Goal: Task Accomplishment & Management: Manage account settings

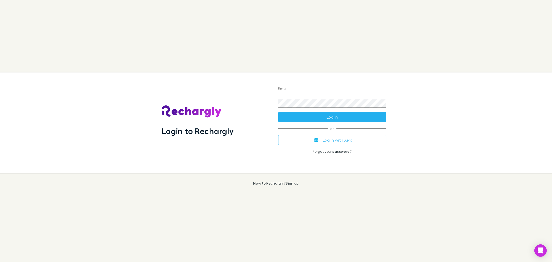
type input "**********"
click at [342, 117] on button "Log in" at bounding box center [332, 117] width 108 height 10
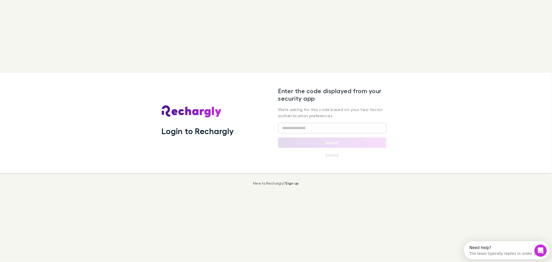
click at [360, 121] on div "Enter the code displayed from your security app We're asking for this code base…" at bounding box center [332, 122] width 108 height 71
click at [357, 124] on input "text" at bounding box center [332, 128] width 108 height 10
paste input "******"
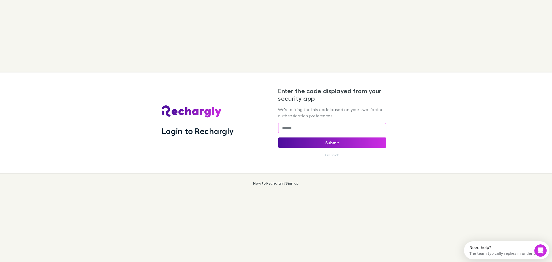
type input "******"
click at [336, 146] on button "Submit" at bounding box center [332, 143] width 108 height 10
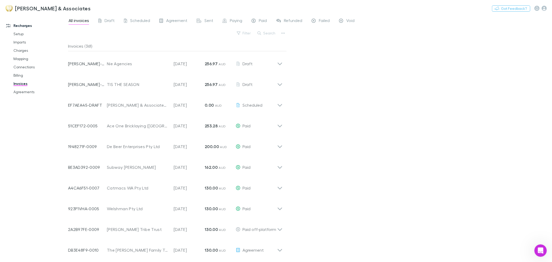
click at [21, 24] on link "Recharges" at bounding box center [36, 25] width 70 height 8
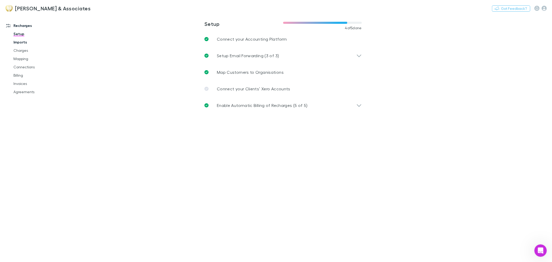
click at [24, 42] on link "Imports" at bounding box center [39, 42] width 63 height 8
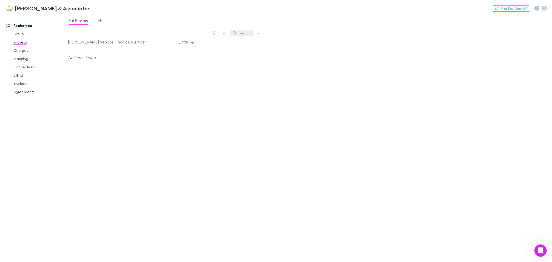
click at [248, 34] on button "Search" at bounding box center [243, 33] width 24 height 6
type input "***"
click at [24, 80] on link "Invoices" at bounding box center [39, 84] width 63 height 8
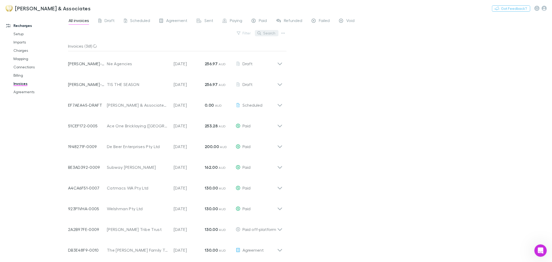
click at [271, 33] on button "Search" at bounding box center [267, 33] width 24 height 6
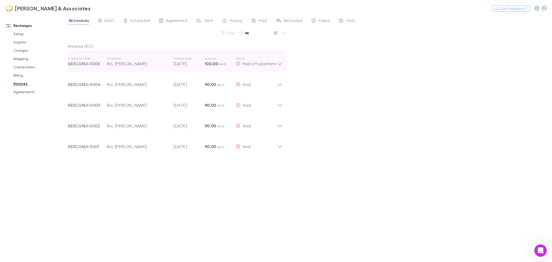
type input "***"
click at [278, 66] on icon at bounding box center [279, 61] width 5 height 10
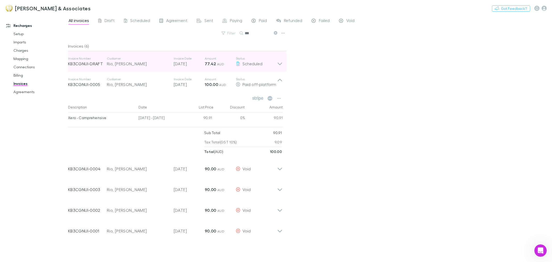
click at [281, 65] on icon at bounding box center [279, 61] width 5 height 10
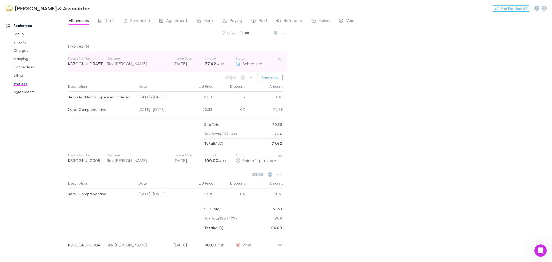
click at [281, 65] on icon at bounding box center [279, 61] width 5 height 10
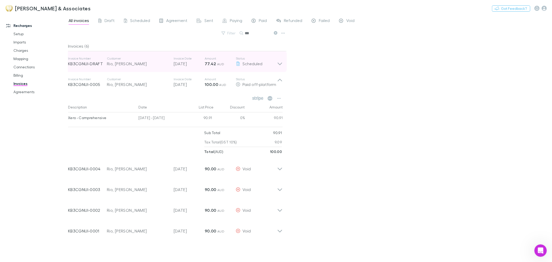
click at [281, 65] on icon at bounding box center [279, 61] width 5 height 10
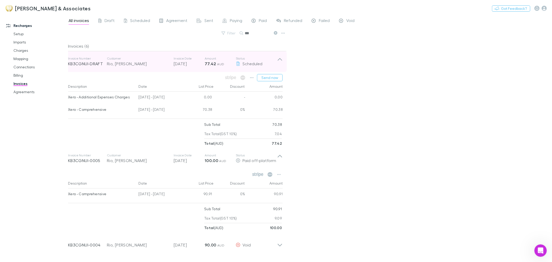
click at [281, 65] on icon at bounding box center [279, 61] width 5 height 10
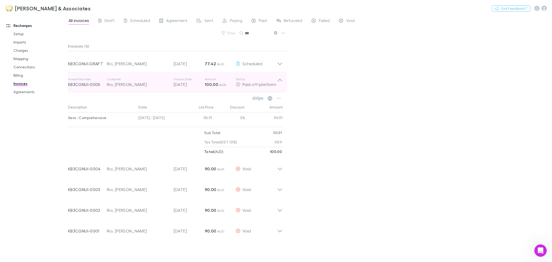
click at [278, 79] on icon at bounding box center [279, 82] width 5 height 10
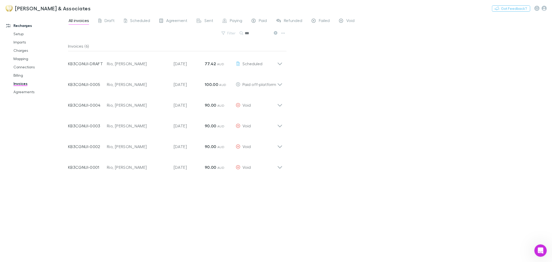
click at [317, 145] on div "All invoices Draft Scheduled Agreement Sent Paying Paid Refunded Failed Void Fi…" at bounding box center [310, 139] width 484 height 248
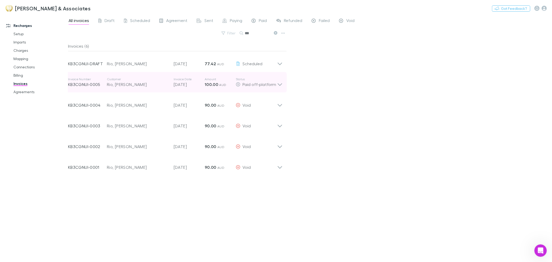
click at [281, 88] on div "Invoice Number KB3CGNUI-0005 Customer Rio, [PERSON_NAME] Invoice Date [DATE] Am…" at bounding box center [175, 82] width 223 height 21
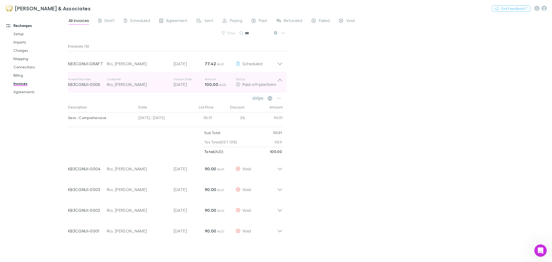
click at [281, 88] on div "Invoice Number KB3CGNUI-0005 Customer Rio, [PERSON_NAME] Invoice Date [DATE] Am…" at bounding box center [175, 82] width 223 height 21
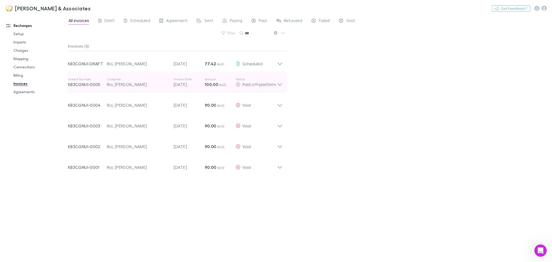
click at [283, 85] on div "Invoice Number KB3CGNUI-0005 Customer Rio, [PERSON_NAME] Invoice Date [DATE] Am…" at bounding box center [175, 82] width 223 height 21
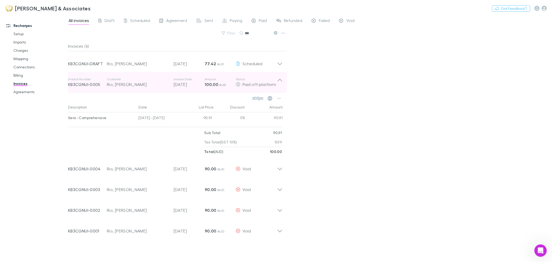
click at [283, 85] on div "Invoice Number KB3CGNUI-0005 Customer Rio, [PERSON_NAME] Invoice Date [DATE] Am…" at bounding box center [175, 82] width 223 height 21
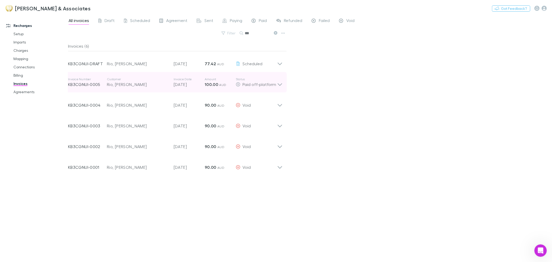
click at [283, 85] on div "Invoice Number KB3CGNUI-0005 Customer Rio, [PERSON_NAME] Invoice Date [DATE] Am…" at bounding box center [175, 82] width 223 height 21
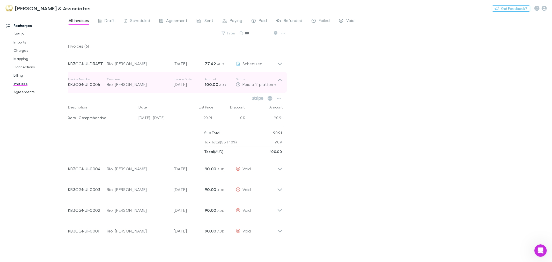
click at [283, 85] on div "Invoice Number KB3CGNUI-0005 Customer Rio, [PERSON_NAME] Invoice Date [DATE] Am…" at bounding box center [175, 82] width 223 height 21
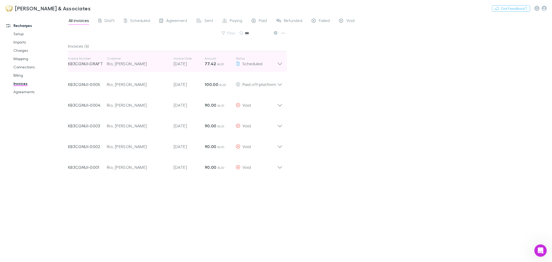
click at [284, 65] on div "Invoice Number KB3CGNUI-DRAFT Customer Rio, [PERSON_NAME] Invoice Date [DATE] A…" at bounding box center [175, 61] width 223 height 21
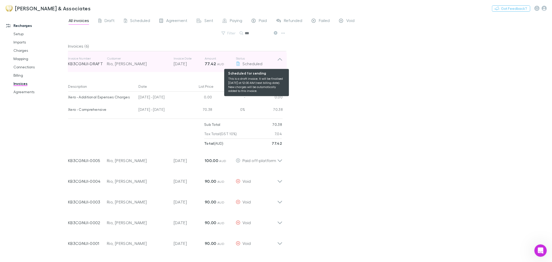
click at [276, 62] on div "Scheduled" at bounding box center [256, 64] width 41 height 6
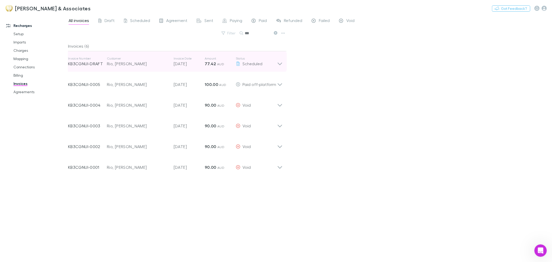
click at [281, 63] on icon at bounding box center [279, 61] width 5 height 10
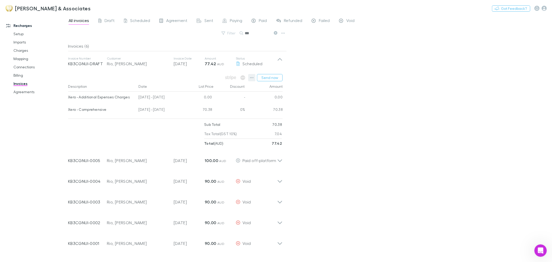
click at [251, 78] on icon "button" at bounding box center [252, 78] width 4 height 4
click at [317, 111] on div at bounding box center [276, 131] width 552 height 262
click at [253, 76] on icon "button" at bounding box center [252, 78] width 4 height 4
click at [320, 70] on div at bounding box center [276, 131] width 552 height 262
click at [24, 39] on link "Imports" at bounding box center [39, 42] width 63 height 8
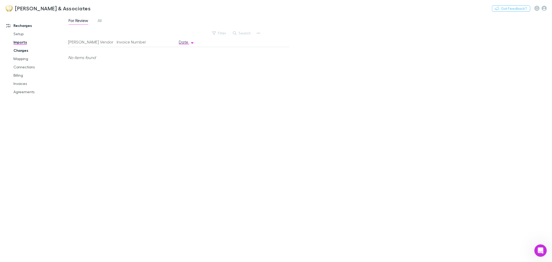
click at [23, 53] on link "Charges" at bounding box center [39, 50] width 63 height 8
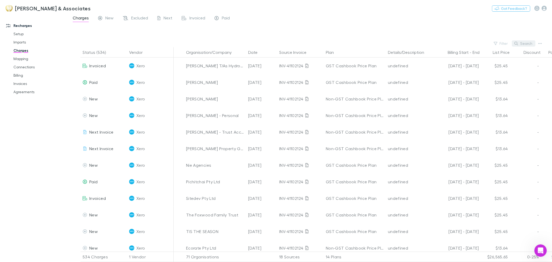
click at [528, 44] on button "Search" at bounding box center [524, 43] width 24 height 6
type input "*"
click at [29, 56] on link "Mapping" at bounding box center [39, 59] width 63 height 8
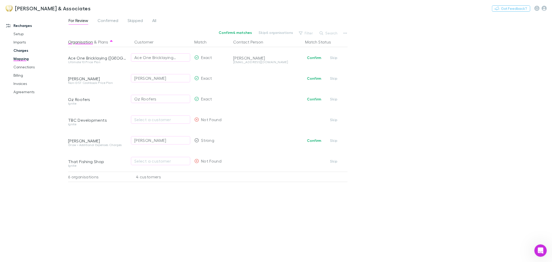
click at [25, 48] on link "Charges" at bounding box center [39, 50] width 63 height 8
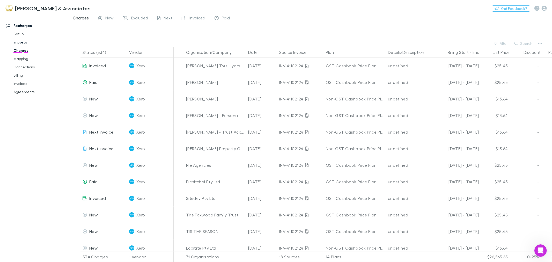
click at [26, 42] on link "Imports" at bounding box center [39, 42] width 63 height 8
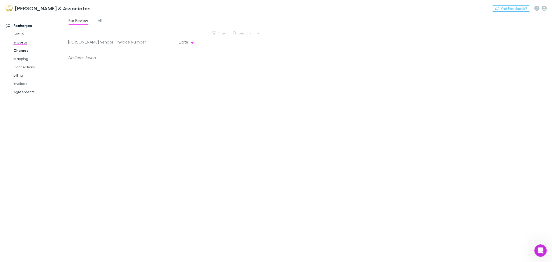
click at [26, 51] on link "Charges" at bounding box center [39, 50] width 63 height 8
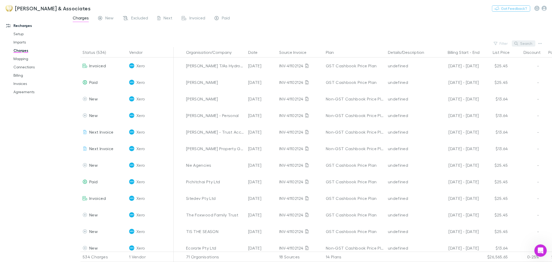
click at [530, 41] on button "Search" at bounding box center [524, 43] width 24 height 6
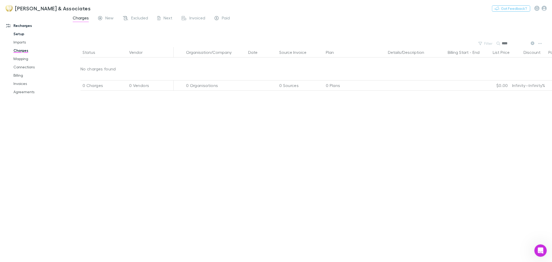
type input "****"
click at [30, 40] on link "Imports" at bounding box center [39, 42] width 63 height 8
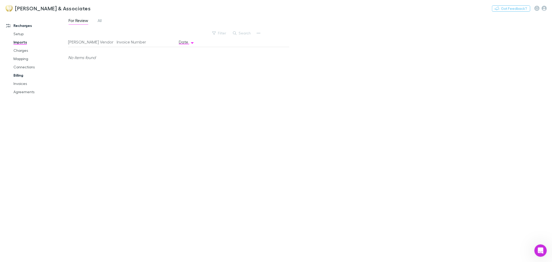
click at [25, 76] on link "Billing" at bounding box center [39, 75] width 63 height 8
click at [23, 82] on link "Invoices" at bounding box center [39, 84] width 63 height 8
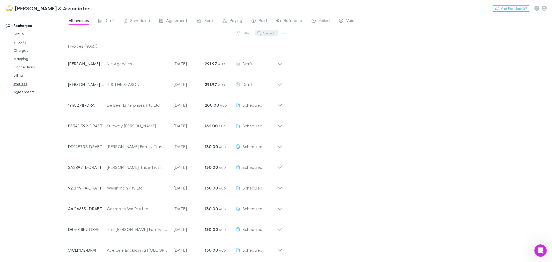
click at [273, 33] on button "Search" at bounding box center [267, 33] width 24 height 6
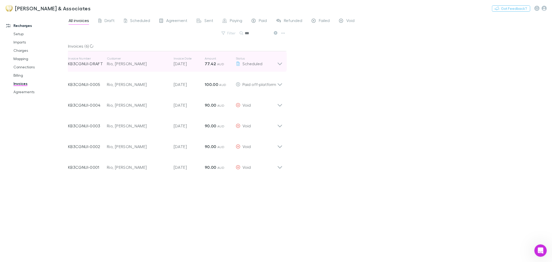
type input "***"
click at [280, 70] on div "Invoice Number KB3CGNUI-DRAFT Customer Rio, [PERSON_NAME] Invoice Date [DATE] A…" at bounding box center [175, 61] width 223 height 21
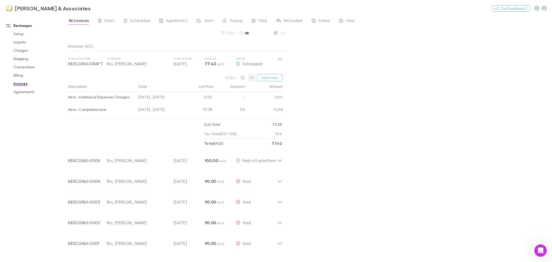
click at [252, 78] on icon "button" at bounding box center [252, 78] width 4 height 4
click at [369, 125] on div at bounding box center [276, 131] width 552 height 262
click at [17, 77] on link "Billing" at bounding box center [39, 75] width 63 height 8
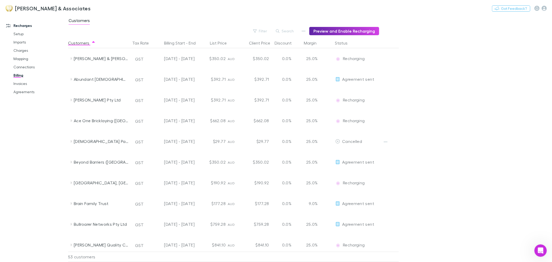
click at [291, 31] on button "Search" at bounding box center [286, 31] width 24 height 6
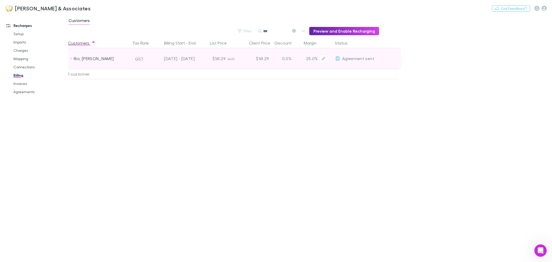
type input "***"
click at [78, 58] on div "Rio, [PERSON_NAME]" at bounding box center [101, 58] width 55 height 21
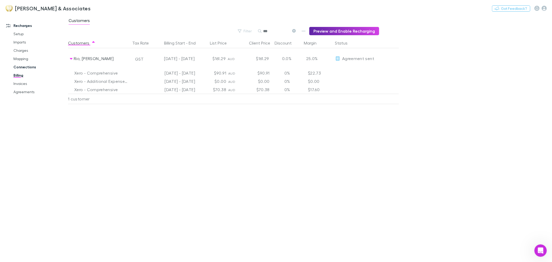
click at [19, 65] on link "Connections" at bounding box center [39, 67] width 63 height 8
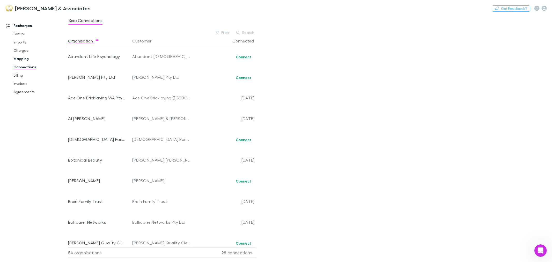
click at [23, 60] on link "Mapping" at bounding box center [39, 59] width 63 height 8
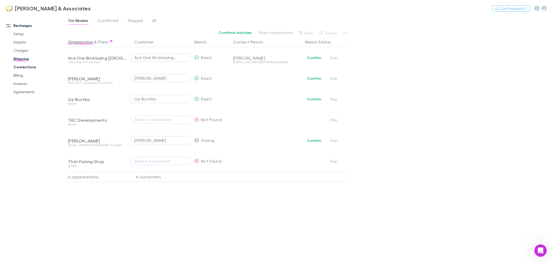
click at [25, 68] on link "Connections" at bounding box center [39, 67] width 63 height 8
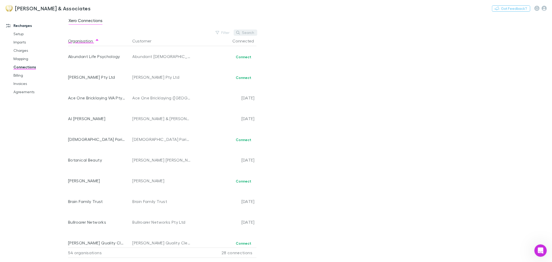
click at [250, 30] on button "Search" at bounding box center [246, 33] width 24 height 6
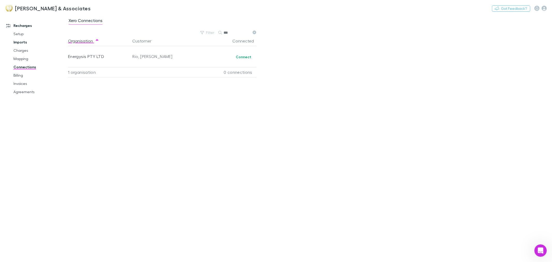
type input "***"
click at [31, 42] on link "Imports" at bounding box center [39, 42] width 63 height 8
click at [31, 53] on link "Charges" at bounding box center [39, 50] width 63 height 8
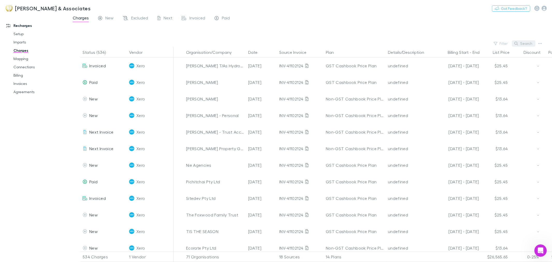
click at [526, 46] on button "Search" at bounding box center [524, 43] width 24 height 6
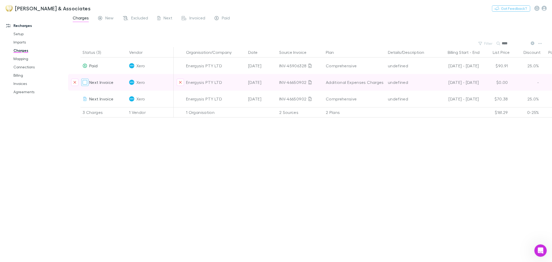
type input "****"
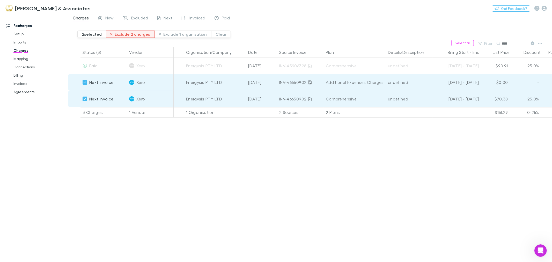
click at [123, 33] on button "Exclude 2 charges" at bounding box center [130, 34] width 49 height 7
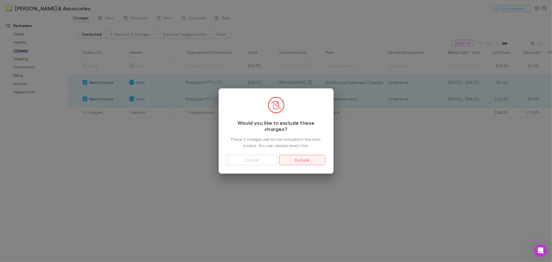
click at [297, 161] on button "Exclude" at bounding box center [302, 160] width 46 height 10
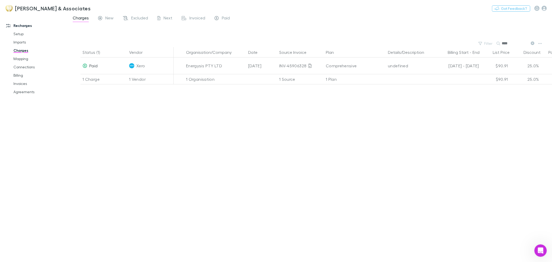
drag, startPoint x: 336, startPoint y: 29, endPoint x: 306, endPoint y: 25, distance: 30.8
drag, startPoint x: 306, startPoint y: 25, endPoint x: 290, endPoint y: 22, distance: 15.5
drag, startPoint x: 290, startPoint y: 22, endPoint x: 277, endPoint y: 18, distance: 14.0
click at [276, 17] on div "Charges New Excluded Next Invoiced Paid" at bounding box center [310, 20] width 484 height 10
click at [25, 58] on link "Mapping" at bounding box center [39, 59] width 63 height 8
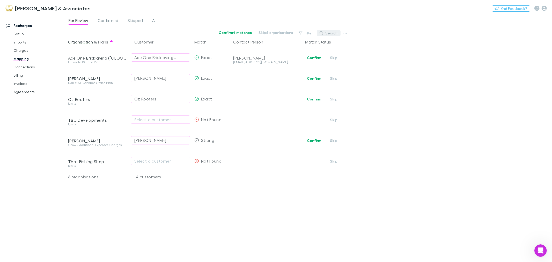
click at [334, 32] on button "Search" at bounding box center [329, 33] width 24 height 6
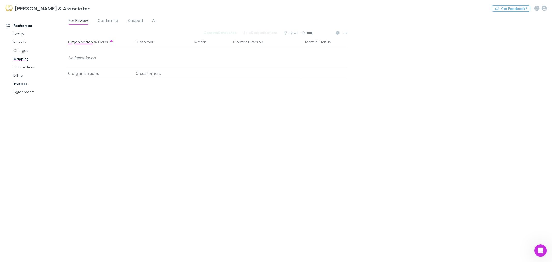
drag, startPoint x: 329, startPoint y: 32, endPoint x: 10, endPoint y: 84, distance: 323.5
click at [10, 84] on div "Recharges Setup Imports Charges Mapping Connections Billing Invoices Agreements…" at bounding box center [276, 139] width 552 height 248
type input "***"
click at [36, 68] on link "Connections" at bounding box center [39, 67] width 63 height 8
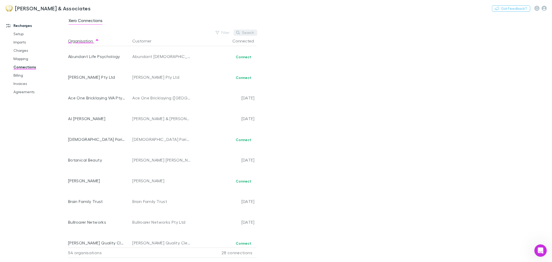
click at [245, 34] on button "Search" at bounding box center [246, 33] width 24 height 6
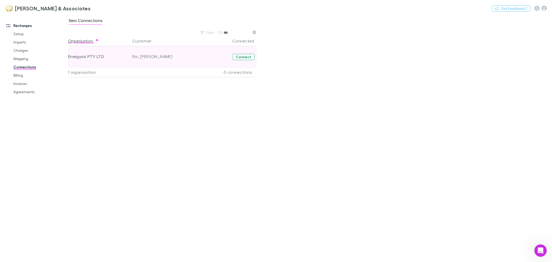
type input "***"
click at [247, 56] on button "Connect" at bounding box center [244, 57] width 22 height 6
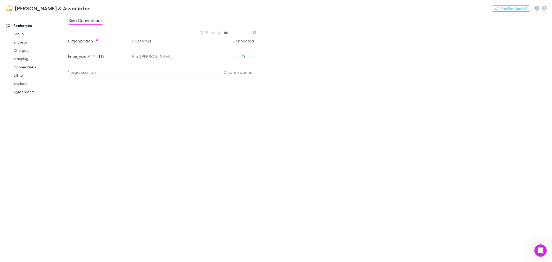
click at [24, 42] on link "Imports" at bounding box center [39, 42] width 63 height 8
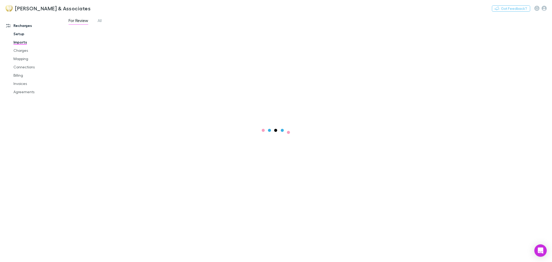
click at [24, 34] on link "Setup" at bounding box center [39, 34] width 63 height 8
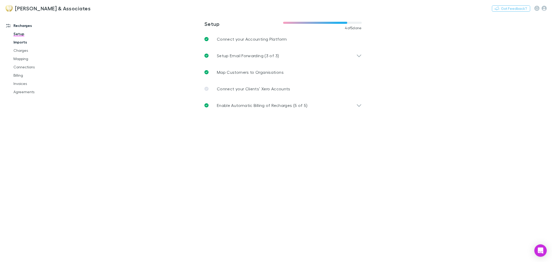
click at [23, 42] on link "Imports" at bounding box center [39, 42] width 63 height 8
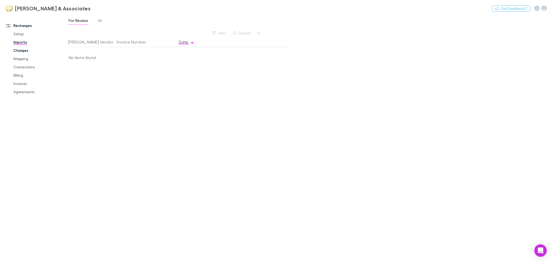
click at [31, 49] on link "Charges" at bounding box center [39, 50] width 63 height 8
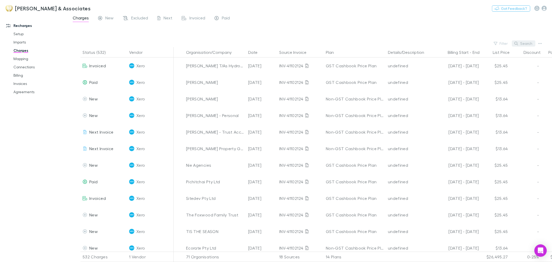
click at [527, 43] on button "Search" at bounding box center [524, 43] width 24 height 6
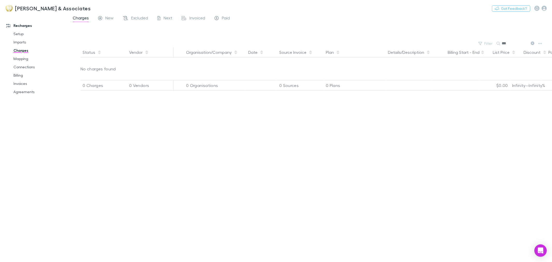
drag, startPoint x: 527, startPoint y: 43, endPoint x: 362, endPoint y: 48, distance: 165.3
click at [362, 48] on main "Charges New Excluded Next Invoiced Paid Filter Search *** Status Vendor Organis…" at bounding box center [310, 139] width 484 height 248
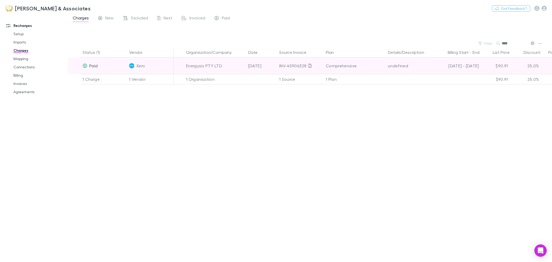
type input "****"
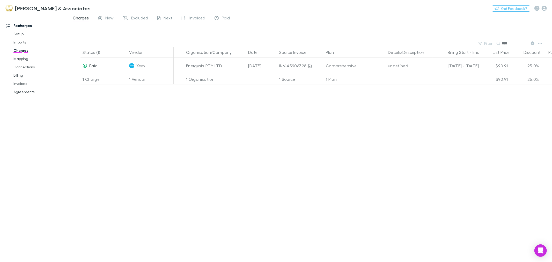
drag, startPoint x: 86, startPoint y: 65, endPoint x: 69, endPoint y: 76, distance: 20.0
click at [69, 76] on div at bounding box center [74, 79] width 12 height 10
click at [23, 61] on link "Mapping" at bounding box center [39, 59] width 63 height 8
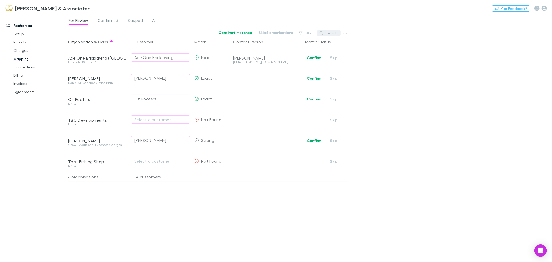
click at [331, 35] on button "Search" at bounding box center [329, 33] width 24 height 6
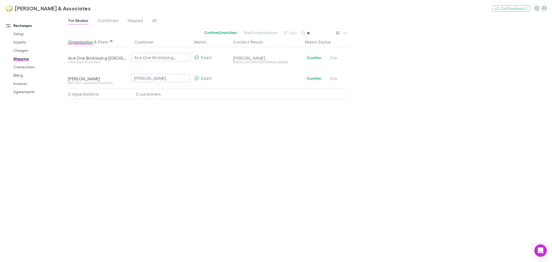
type input "*"
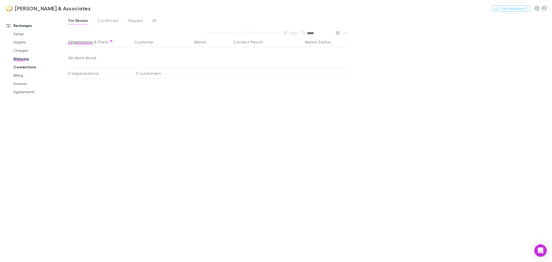
type input "*****"
click at [26, 66] on link "Connections" at bounding box center [39, 67] width 63 height 8
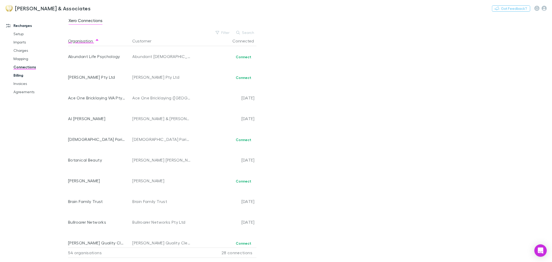
click at [17, 76] on link "Billing" at bounding box center [39, 75] width 63 height 8
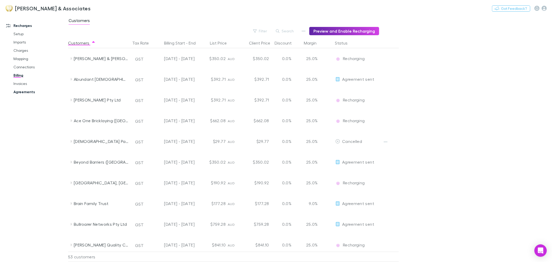
click at [32, 91] on link "Agreements" at bounding box center [39, 92] width 63 height 8
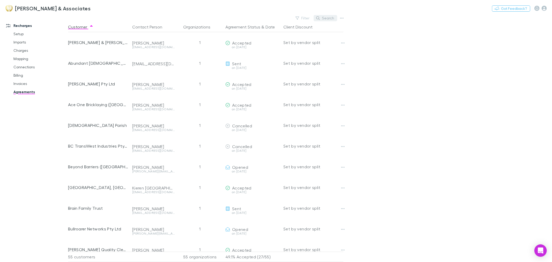
click at [330, 19] on button "Search" at bounding box center [326, 18] width 24 height 6
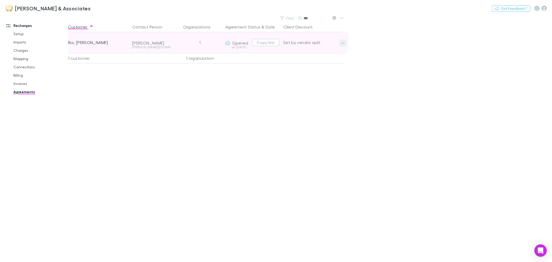
type input "***"
click at [343, 43] on icon "button" at bounding box center [343, 43] width 4 height 4
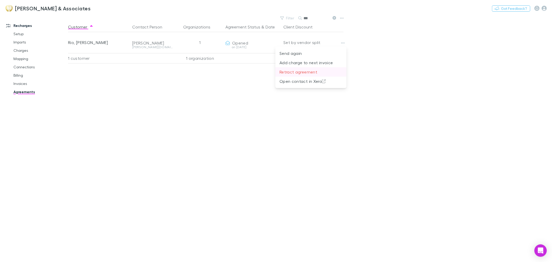
click at [317, 70] on p "Retract agreement" at bounding box center [311, 72] width 63 height 6
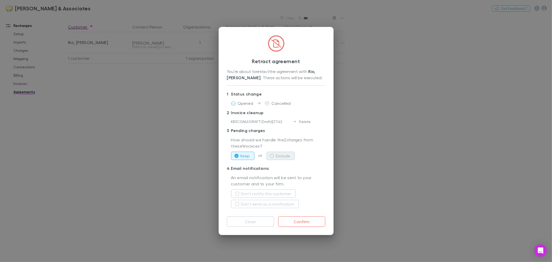
click at [286, 154] on button "Exclude" at bounding box center [281, 156] width 28 height 8
click at [237, 196] on button "Don't notify this customer" at bounding box center [263, 194] width 65 height 8
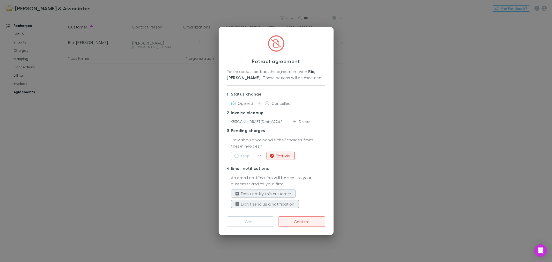
click at [308, 223] on button "Confirm" at bounding box center [301, 222] width 47 height 10
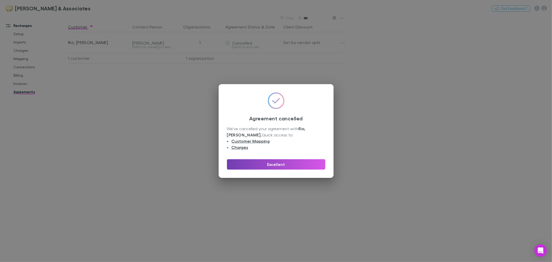
click at [293, 163] on button "Excellent" at bounding box center [276, 164] width 98 height 10
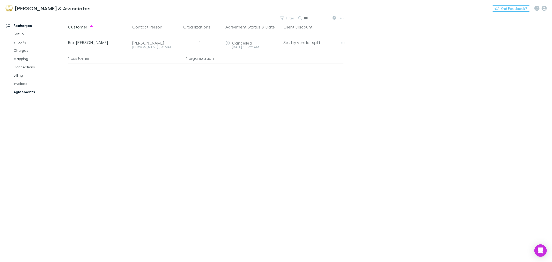
click at [177, 156] on div "Customer Contact Person Organizations Agreement Status & Date Client Discount R…" at bounding box center [210, 142] width 285 height 240
click at [32, 33] on link "Setup" at bounding box center [39, 34] width 63 height 8
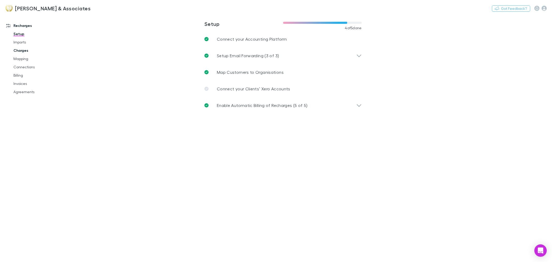
click at [19, 46] on link "Charges" at bounding box center [39, 50] width 63 height 8
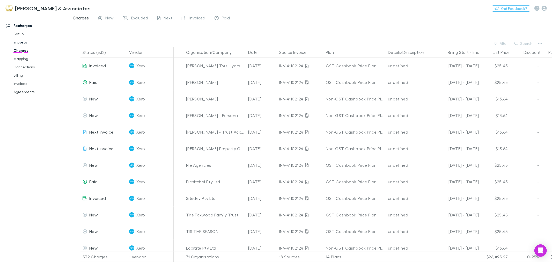
click at [23, 42] on link "Imports" at bounding box center [39, 42] width 63 height 8
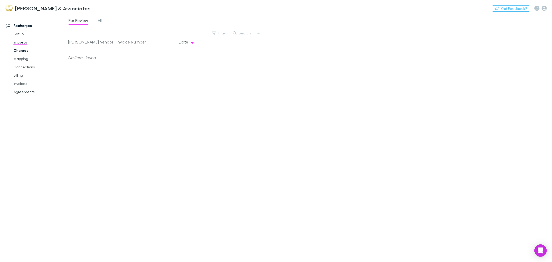
click at [21, 49] on link "Charges" at bounding box center [39, 50] width 63 height 8
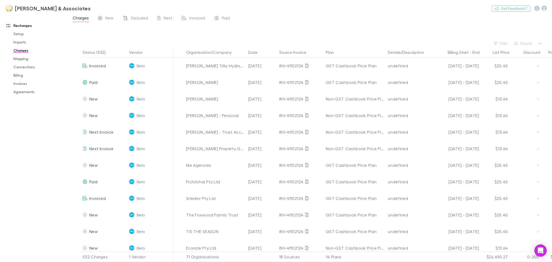
click at [523, 47] on div "Search" at bounding box center [524, 43] width 24 height 7
click at [526, 42] on button "Search" at bounding box center [524, 43] width 24 height 6
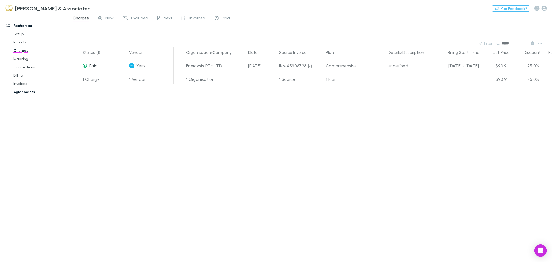
type input "*****"
click at [48, 90] on link "Agreements" at bounding box center [39, 92] width 63 height 8
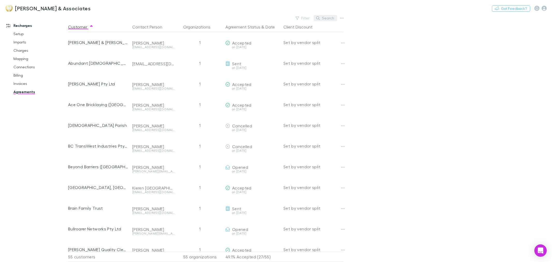
click at [332, 16] on button "Search" at bounding box center [326, 18] width 24 height 6
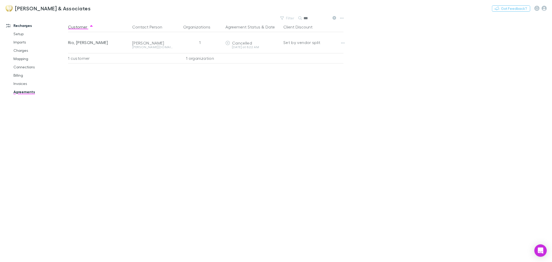
type input "***"
click at [101, 119] on div "Customer Contact Person Organizations Agreement Status & Date Client Discount R…" at bounding box center [210, 142] width 285 height 240
drag, startPoint x: 188, startPoint y: 114, endPoint x: 139, endPoint y: 98, distance: 51.1
drag, startPoint x: 139, startPoint y: 98, endPoint x: 132, endPoint y: 82, distance: 17.8
click at [132, 82] on div "Customer Contact Person Organizations Agreement Status & Date Client Discount R…" at bounding box center [210, 142] width 285 height 240
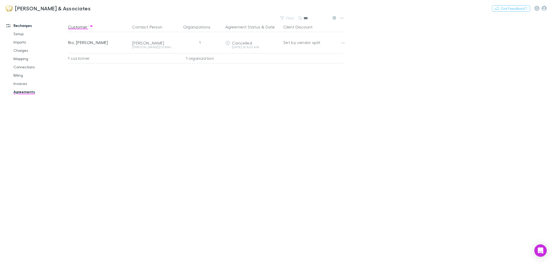
drag, startPoint x: 104, startPoint y: 82, endPoint x: 75, endPoint y: 81, distance: 28.5
drag, startPoint x: 75, startPoint y: 81, endPoint x: 68, endPoint y: 74, distance: 10.8
click at [68, 74] on div "Customer Contact Person Organizations Agreement Status & Date Client Discount R…" at bounding box center [210, 142] width 285 height 240
click at [20, 77] on link "Billing" at bounding box center [39, 75] width 63 height 8
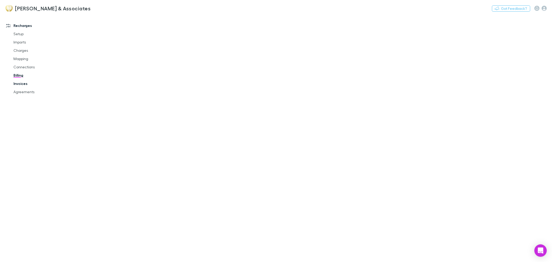
click at [20, 84] on link "Invoices" at bounding box center [39, 84] width 63 height 8
